Goal: Information Seeking & Learning: Learn about a topic

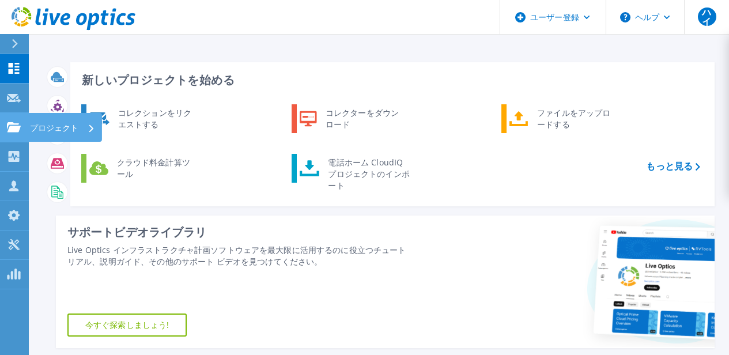
click at [81, 127] on div "プロジェクト" at bounding box center [62, 128] width 65 height 30
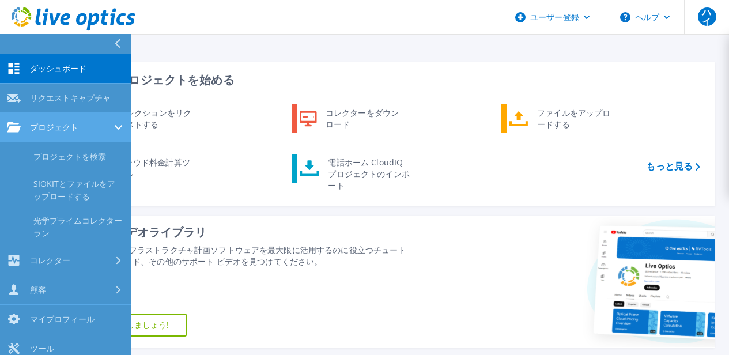
click at [100, 132] on div "プロジェクト" at bounding box center [66, 127] width 118 height 10
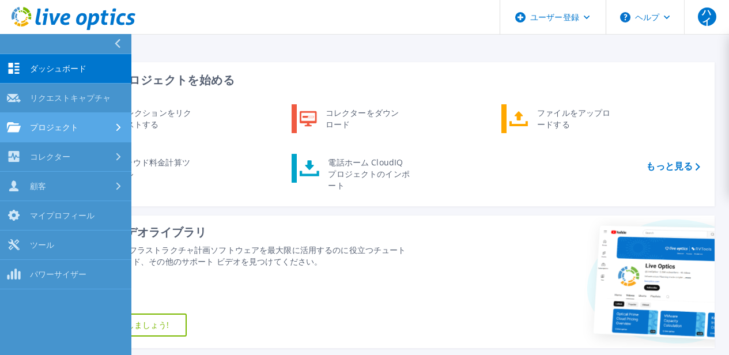
click at [100, 132] on div "プロジェクト" at bounding box center [66, 127] width 118 height 10
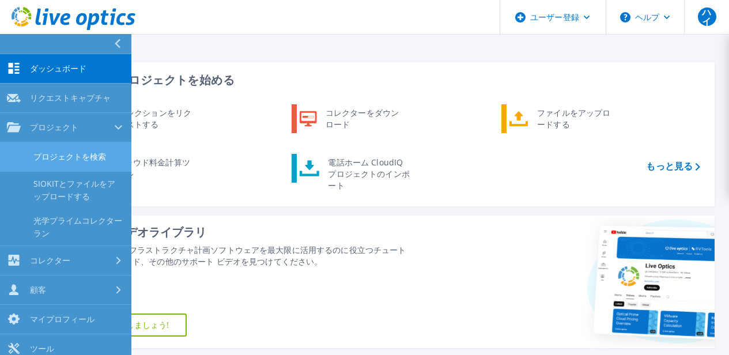
click at [88, 161] on font "プロジェクトを検索" at bounding box center [69, 156] width 73 height 11
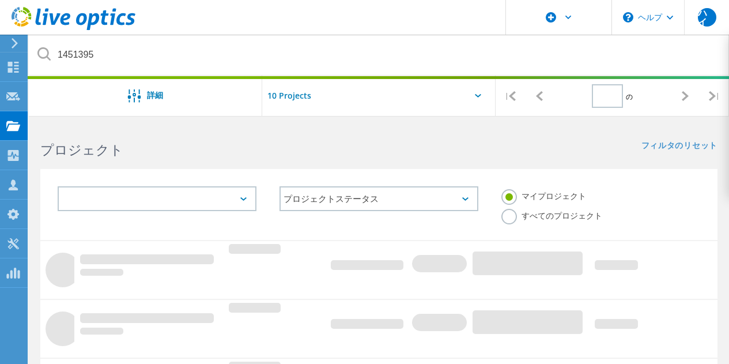
type input "1"
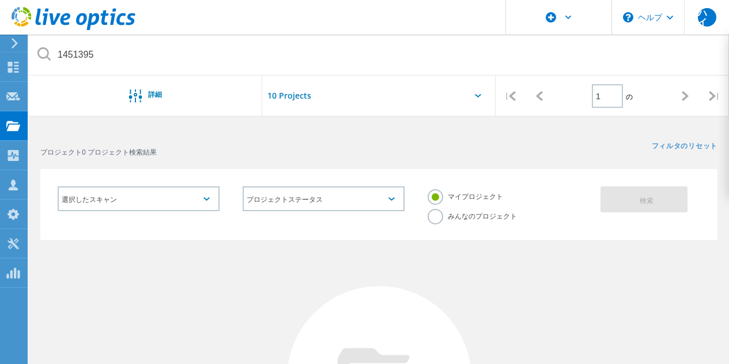
click at [466, 210] on label "みんなのプロジェクト" at bounding box center [472, 214] width 89 height 11
click at [0, 0] on input "みんなのプロジェクト" at bounding box center [0, 0] width 0 height 0
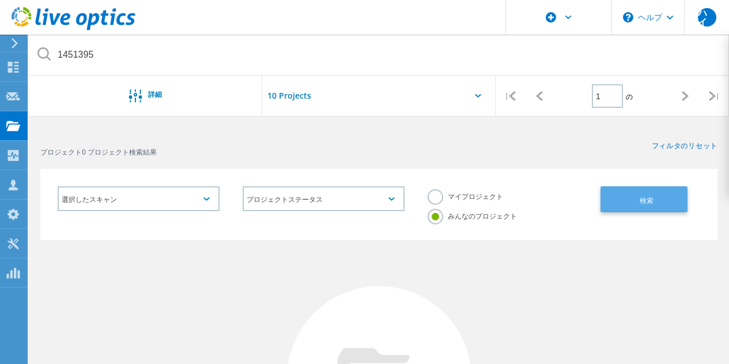
click at [633, 206] on button "検索" at bounding box center [644, 199] width 87 height 26
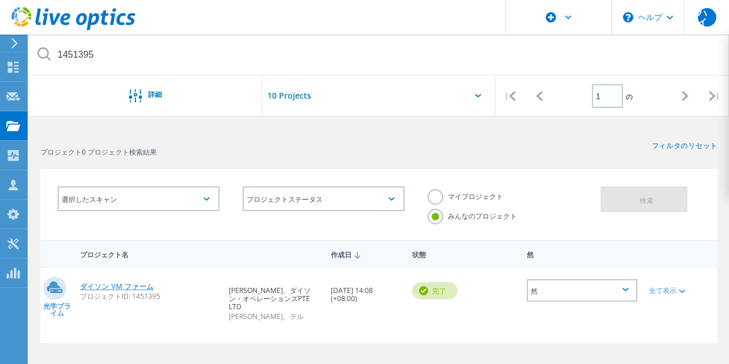
click at [131, 289] on font "ダイソン VM ファーム" at bounding box center [117, 286] width 74 height 10
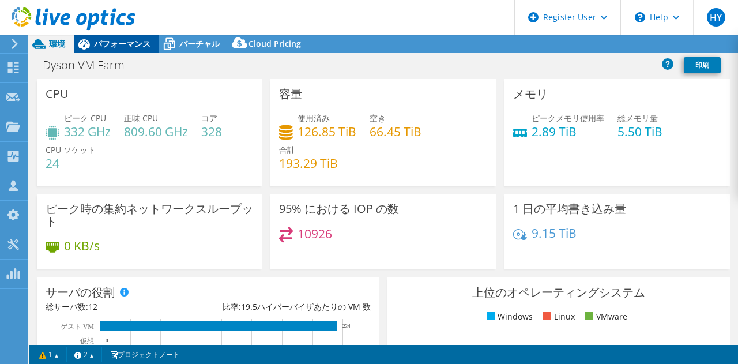
click at [128, 43] on span "パフォーマンス" at bounding box center [122, 43] width 56 height 11
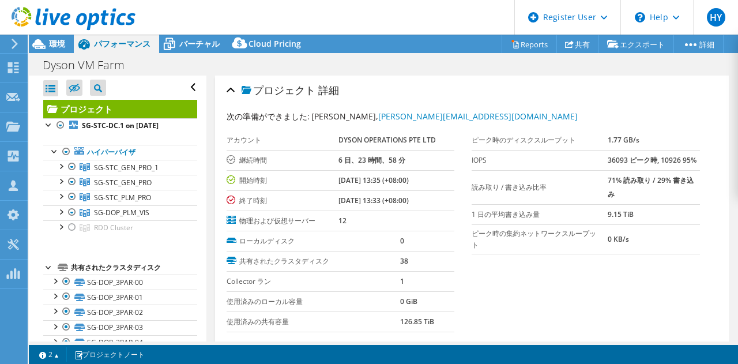
select select "USD"
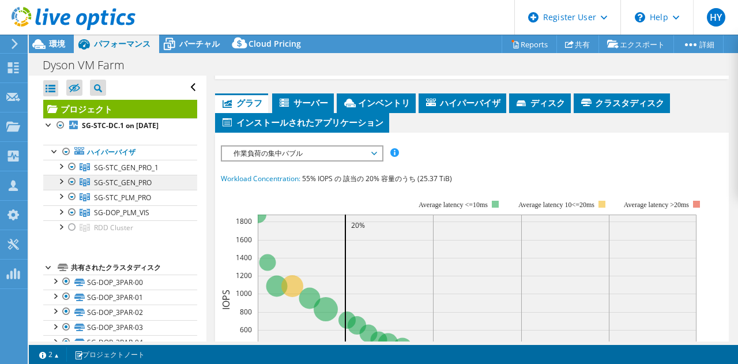
select select "Tokyo"
select select "JPY"
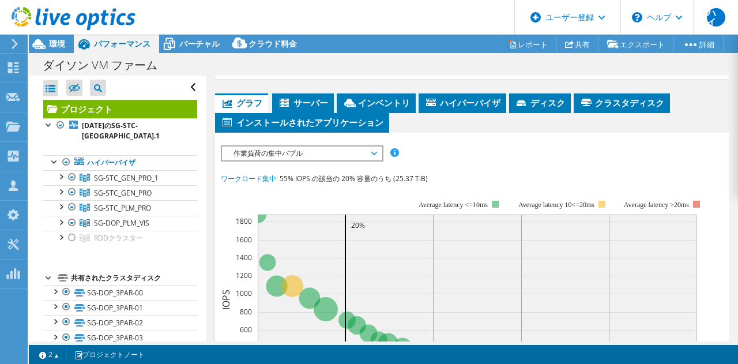
click at [345, 159] on div "作業負荷の集中バブル IOPS ディスクスループット IOサイズ レイテンシ キューの深さ CPUの割合 メモリ ページフォールト 参加する ネットワークスル…" at bounding box center [302, 153] width 163 height 16
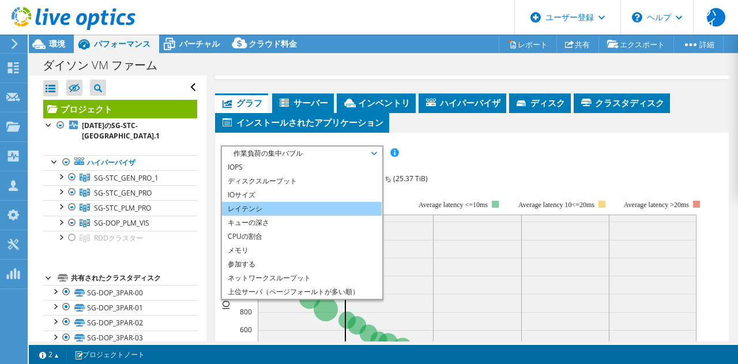
click at [319, 208] on li "レイテンシ" at bounding box center [302, 209] width 160 height 14
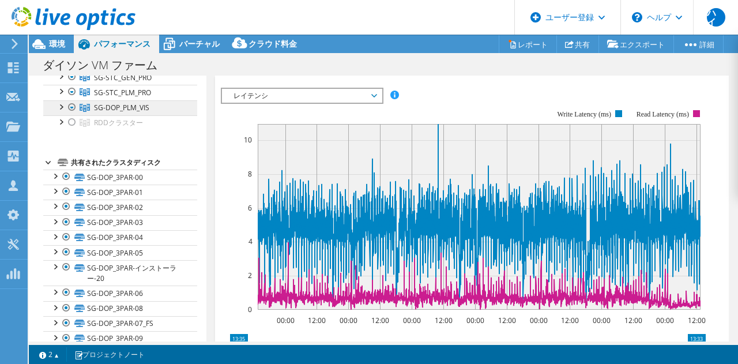
scroll to position [0, 0]
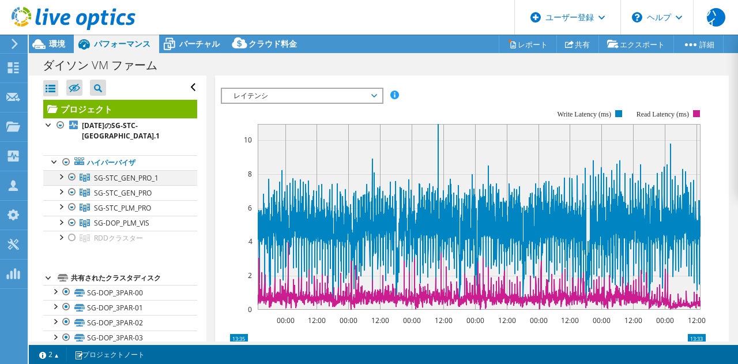
click at [66, 179] on div at bounding box center [61, 176] width 12 height 12
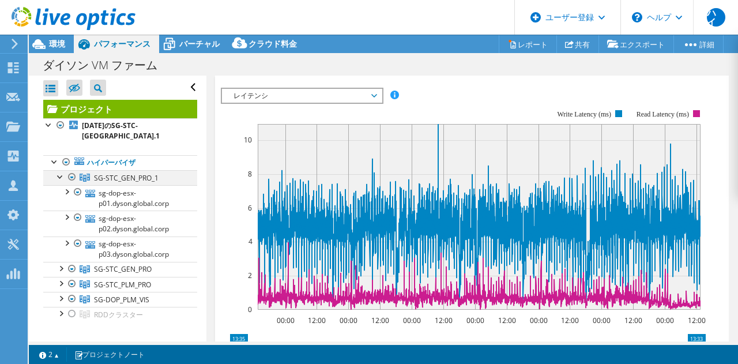
click at [66, 179] on div at bounding box center [61, 176] width 12 height 12
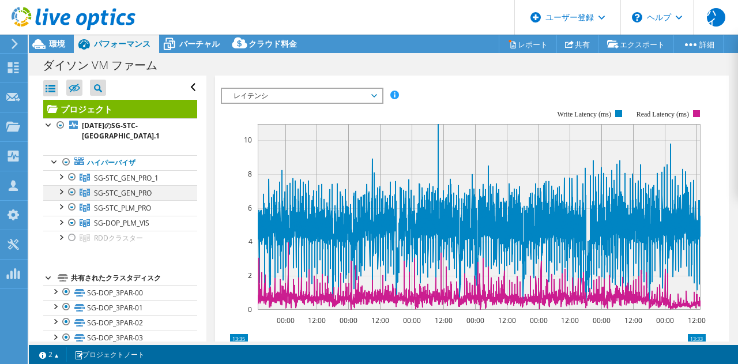
click at [63, 193] on div at bounding box center [61, 191] width 12 height 12
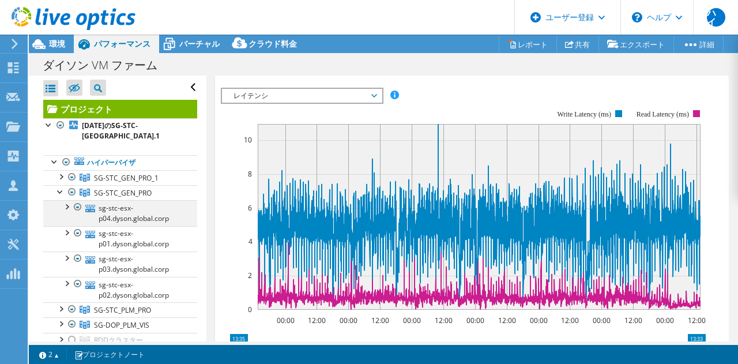
click at [71, 207] on div at bounding box center [67, 206] width 12 height 12
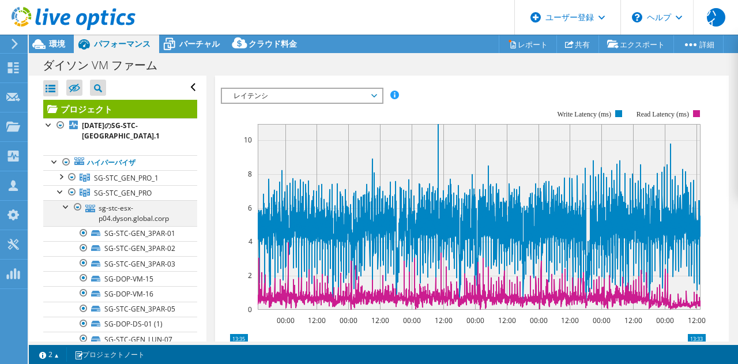
click at [67, 208] on div at bounding box center [67, 206] width 12 height 12
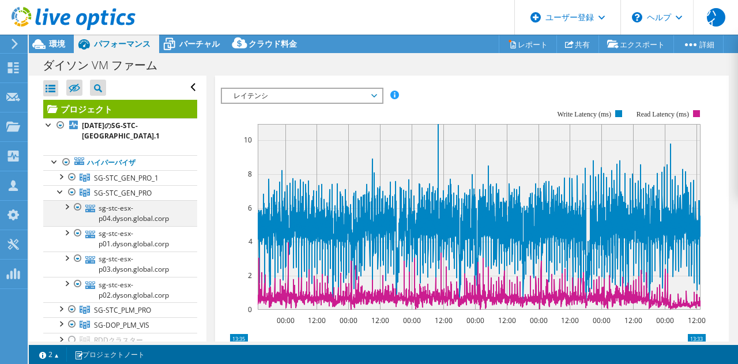
click at [75, 205] on div at bounding box center [78, 207] width 12 height 14
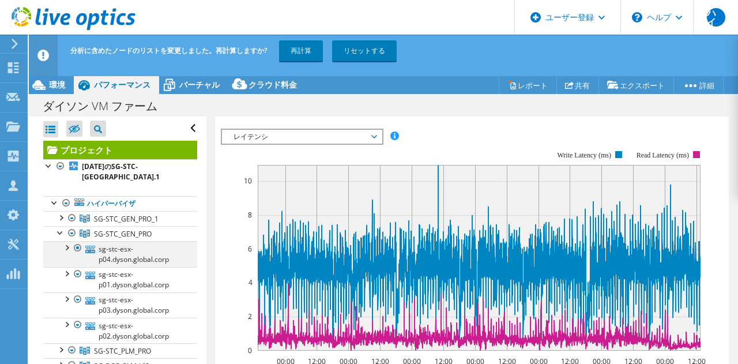
drag, startPoint x: 76, startPoint y: 248, endPoint x: 83, endPoint y: 248, distance: 6.9
click at [77, 247] on div at bounding box center [78, 248] width 12 height 14
click at [76, 247] on div at bounding box center [78, 248] width 12 height 14
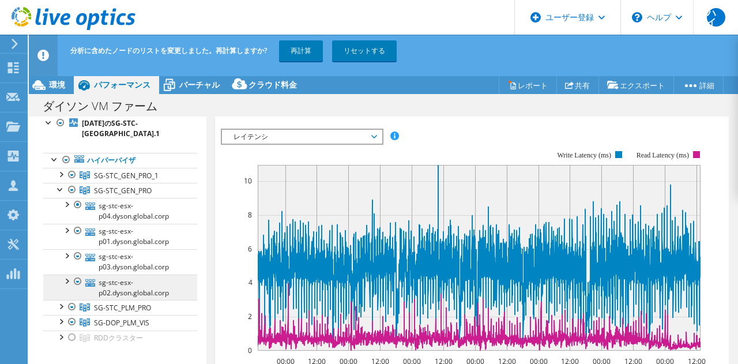
scroll to position [115, 0]
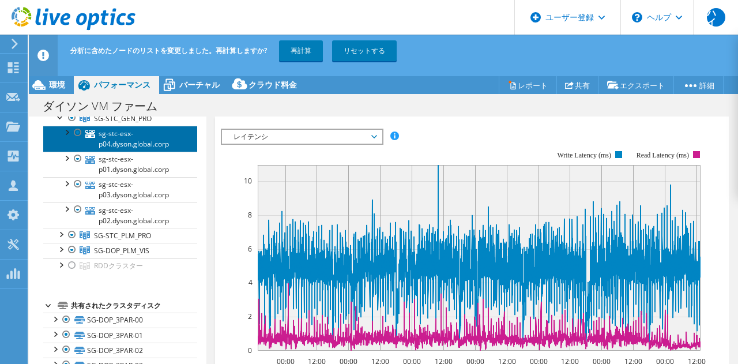
click at [141, 142] on font "sg-stc-esx-p04.dyson.global.corp" at bounding box center [134, 139] width 70 height 20
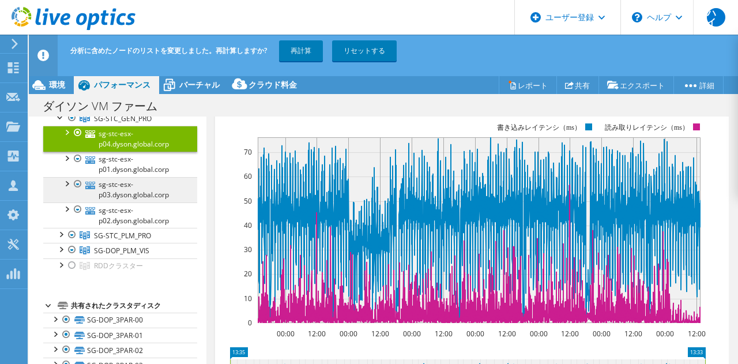
scroll to position [291, 0]
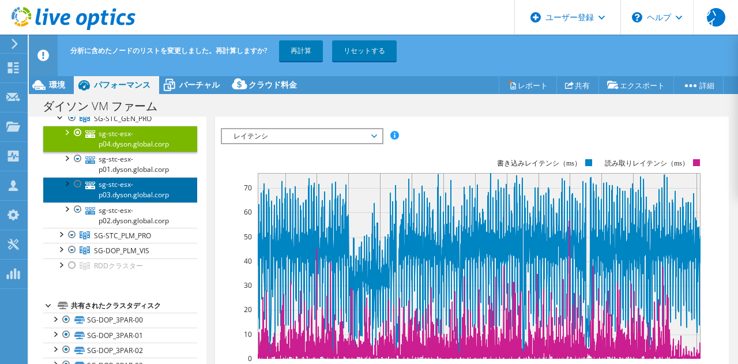
click at [146, 195] on font "sg-stc-esx-p03.dyson.global.corp" at bounding box center [134, 189] width 70 height 20
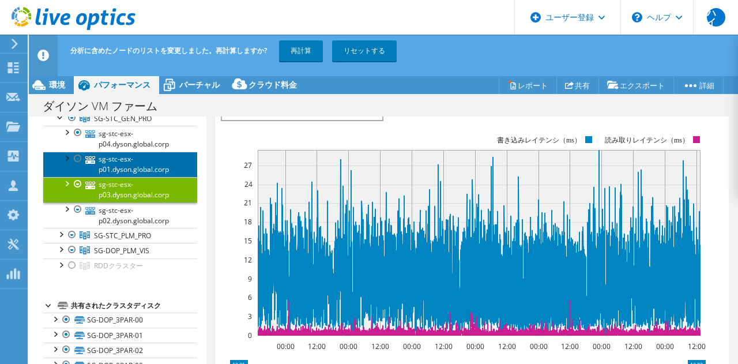
click at [138, 168] on font "sg-stc-esx-p01.dyson.global.corp" at bounding box center [134, 164] width 70 height 20
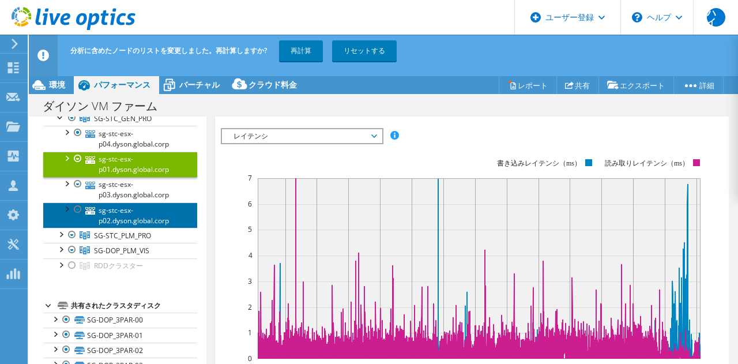
click at [122, 213] on font "sg-stc-esx-p02.dyson.global.corp" at bounding box center [134, 215] width 70 height 20
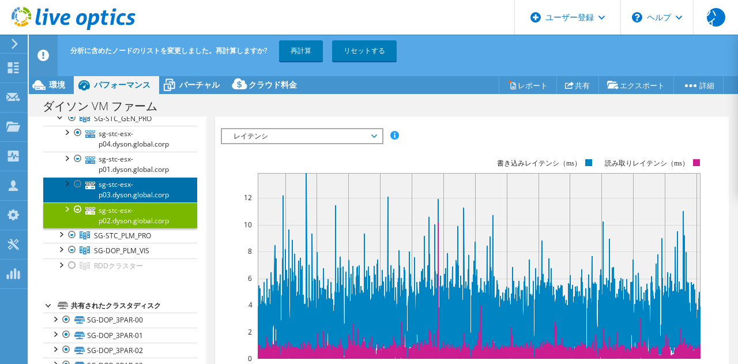
click at [149, 194] on font "sg-stc-esx-p03.dyson.global.corp" at bounding box center [134, 189] width 70 height 20
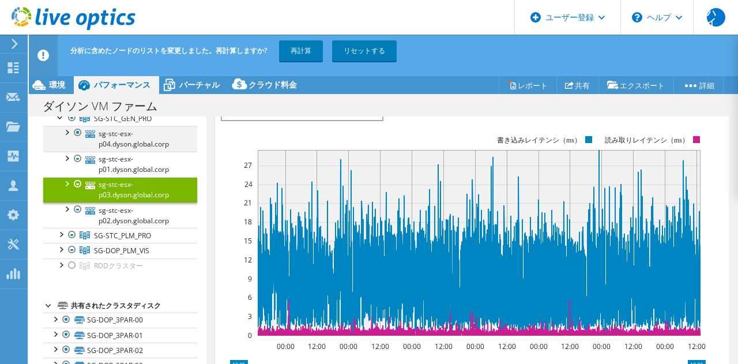
click at [82, 138] on div at bounding box center [78, 133] width 12 height 14
